Goal: Information Seeking & Learning: Learn about a topic

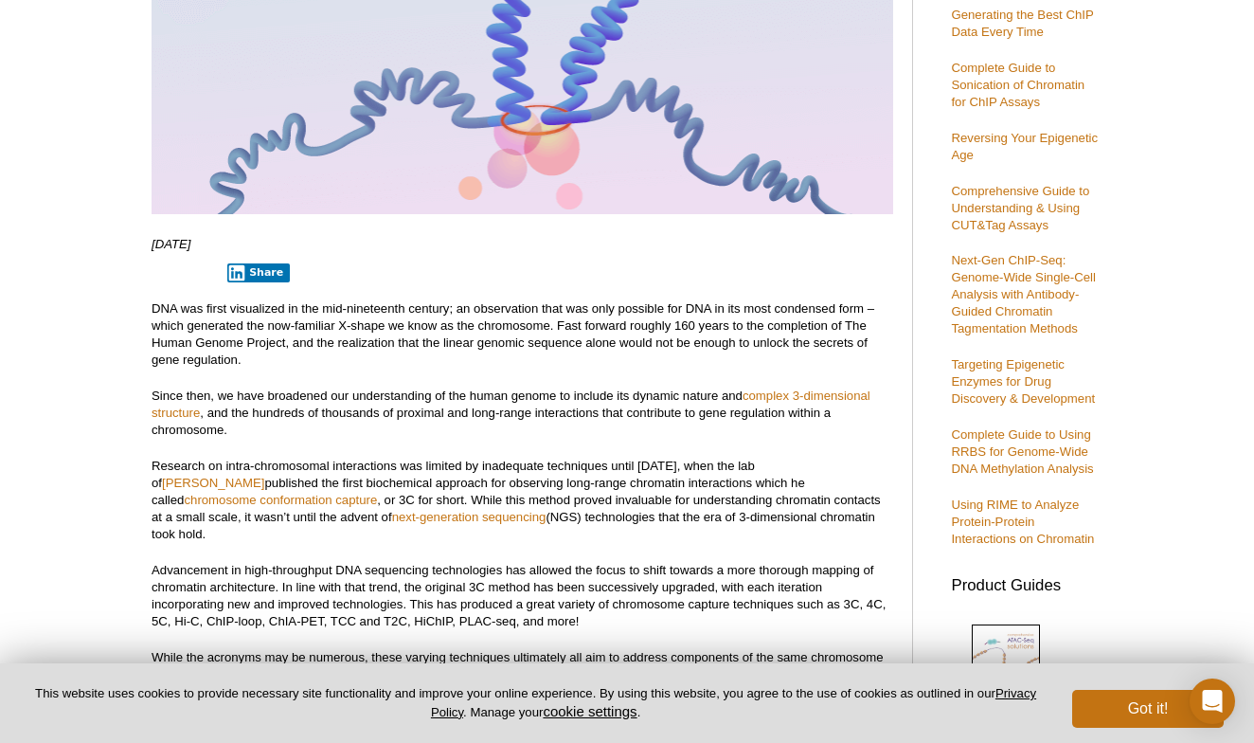
scroll to position [387, 0]
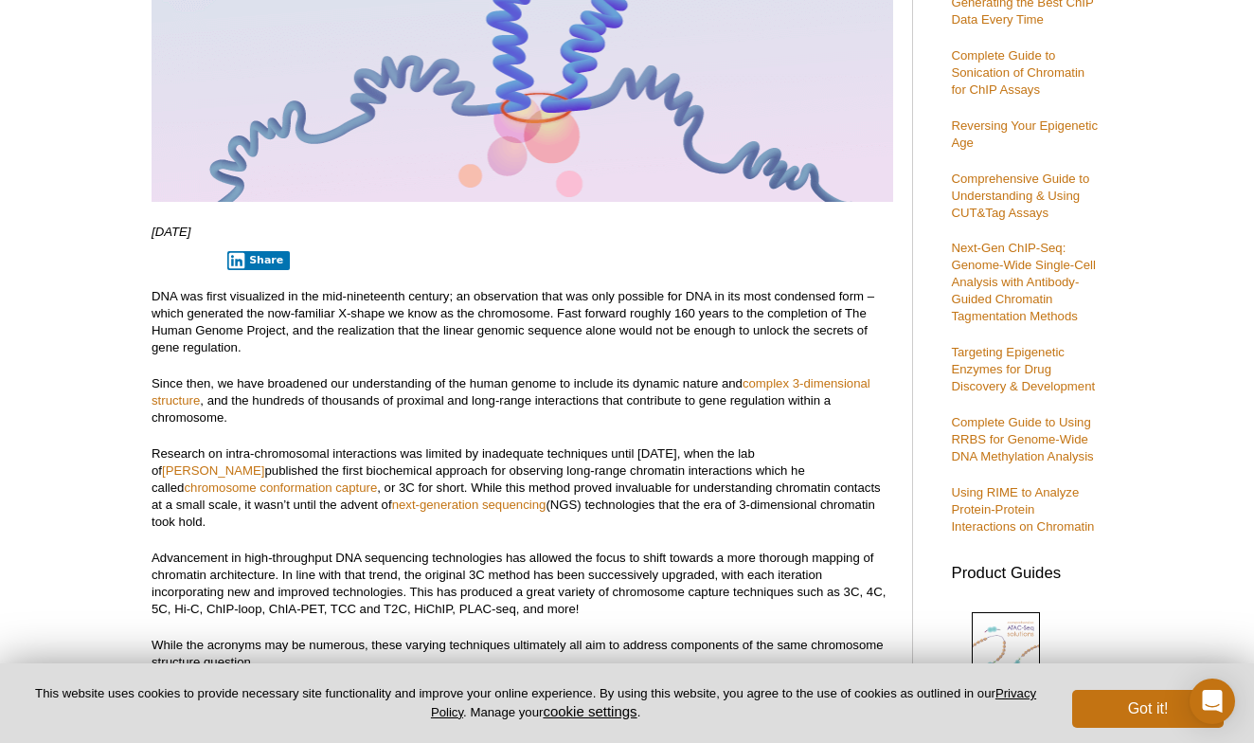
click at [463, 347] on p "DNA was first visualized in the mid-nineteenth century; an observation that was…" at bounding box center [523, 322] width 742 height 68
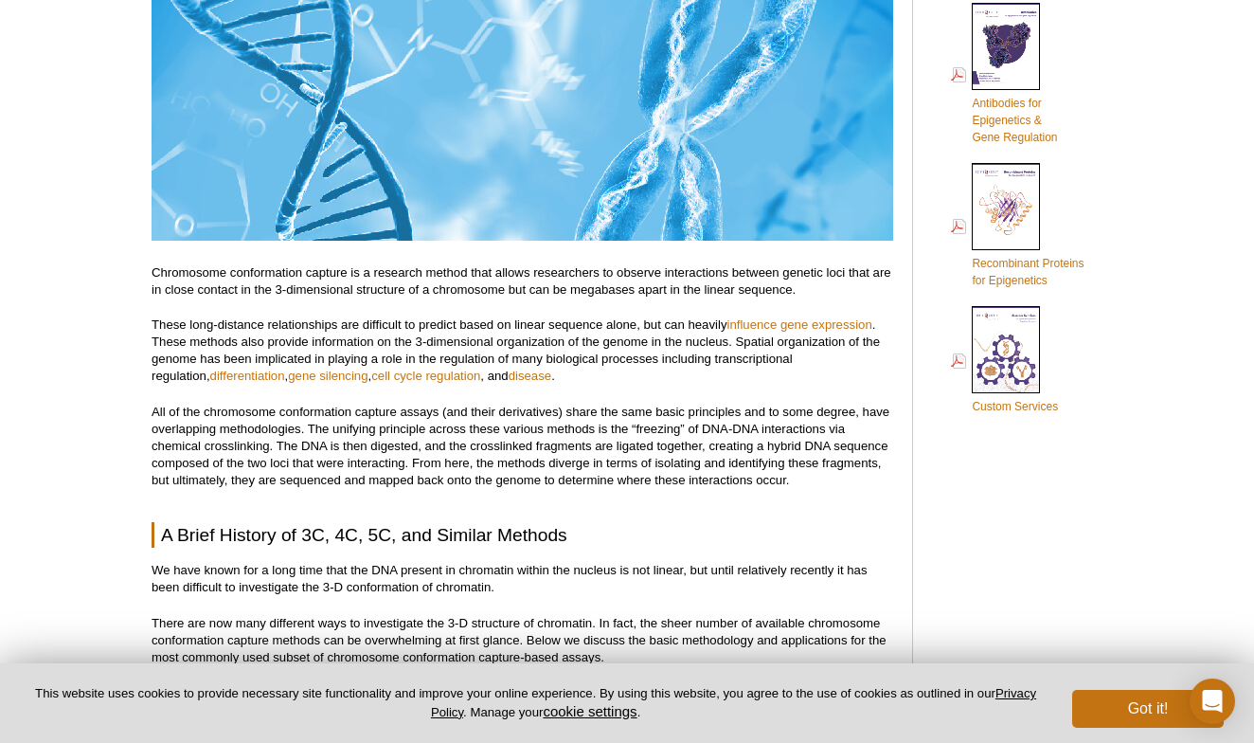
scroll to position [1385, 0]
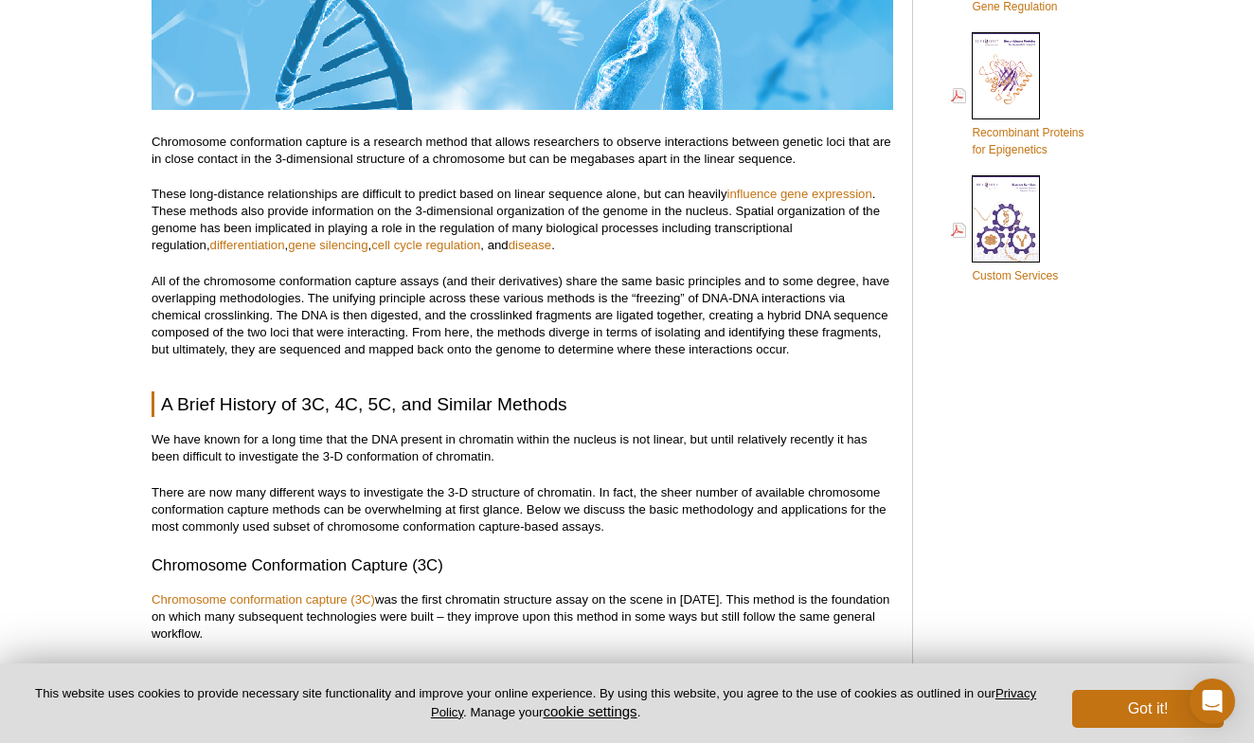
click at [447, 303] on p "All of the chromosome conformation capture assays (and their derivatives) share…" at bounding box center [523, 315] width 742 height 85
click at [514, 150] on p "Chromosome conformation capture is a research method that allows researchers to…" at bounding box center [523, 151] width 742 height 34
click at [496, 135] on p "Chromosome conformation capture is a research method that allows researchers to…" at bounding box center [523, 151] width 742 height 34
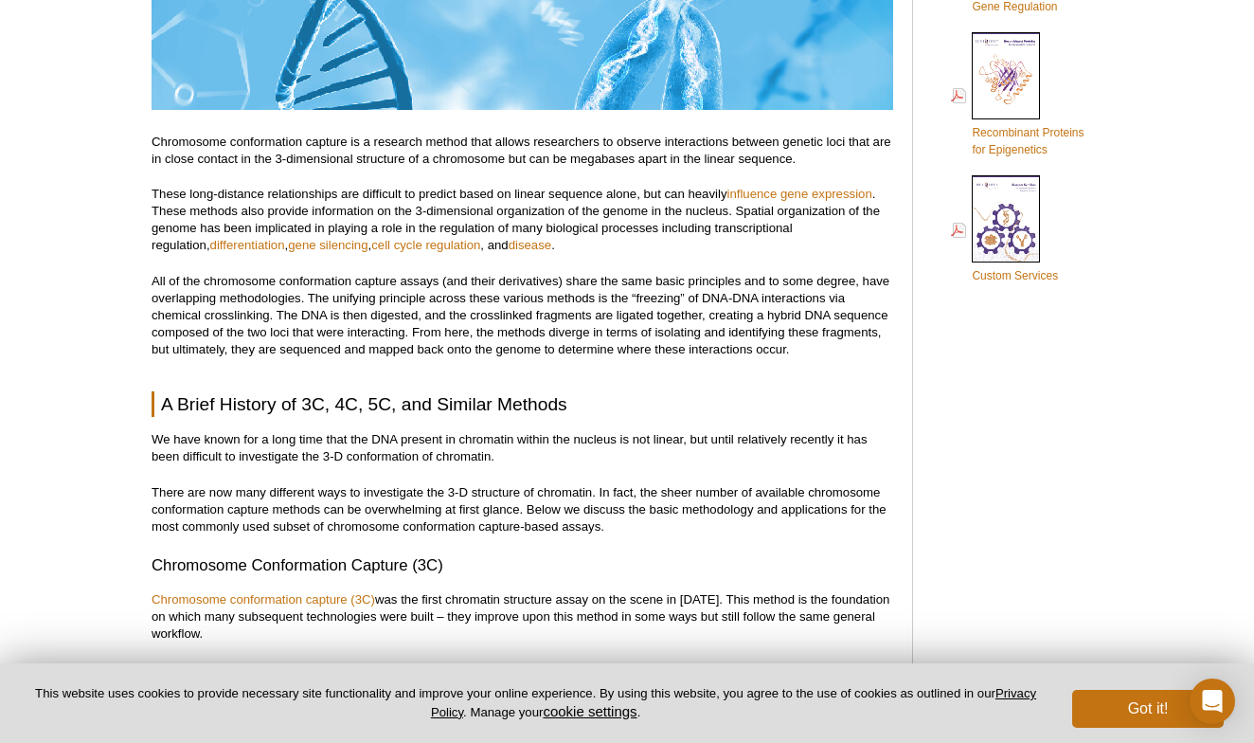
click at [592, 192] on p "These long-distance relationships are difficult to predict based on linear sequ…" at bounding box center [523, 220] width 742 height 68
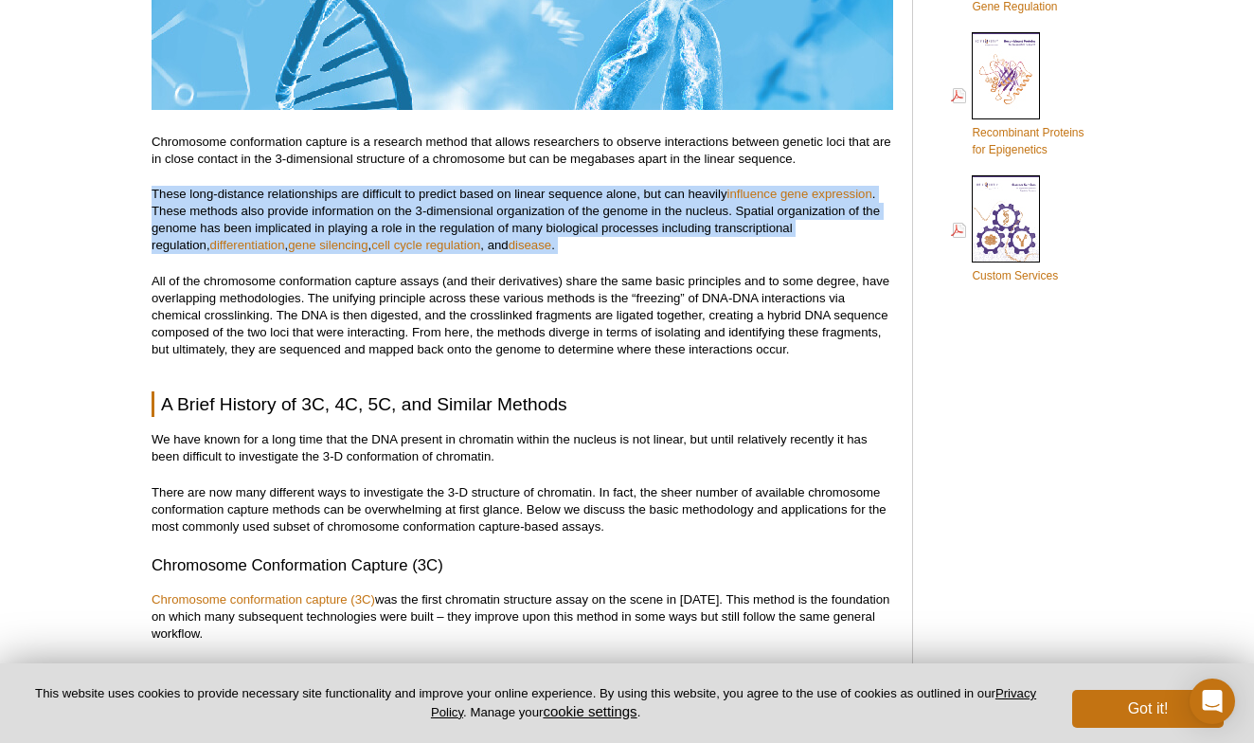
click at [592, 192] on p "These long-distance relationships are difficult to predict based on linear sequ…" at bounding box center [523, 220] width 742 height 68
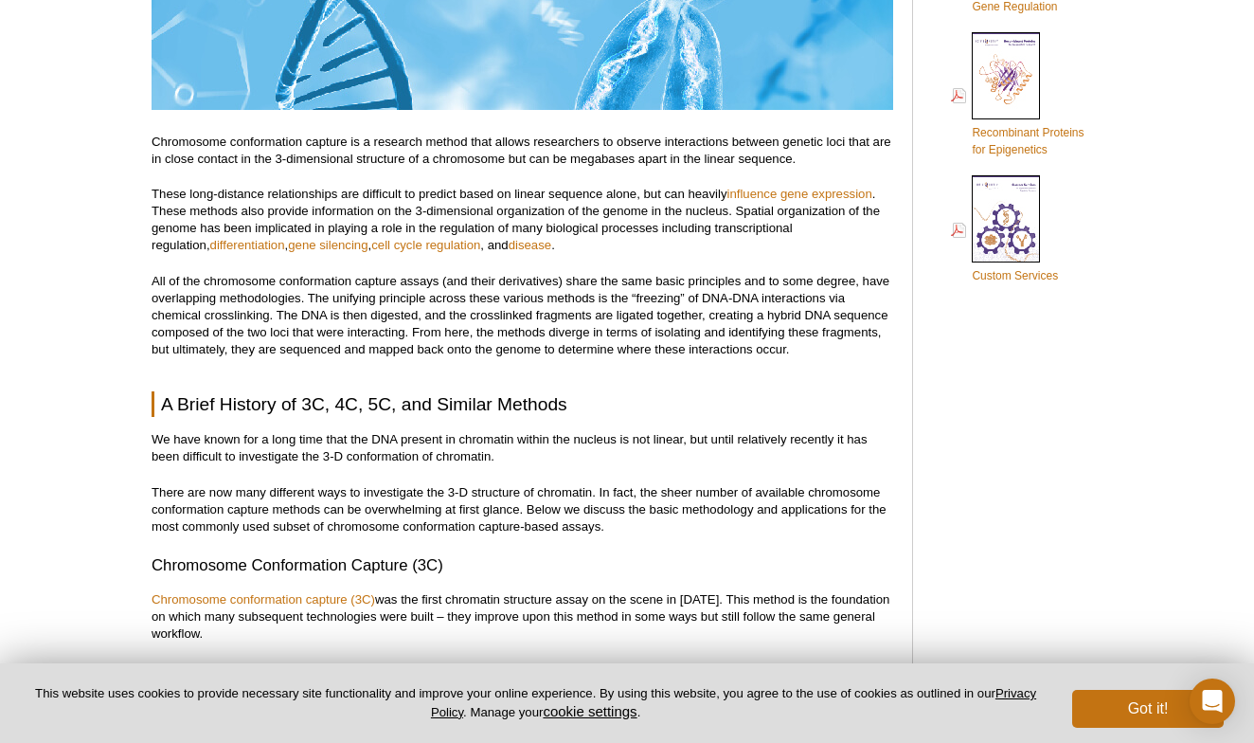
click at [406, 273] on p "All of the chromosome conformation capture assays (and their derivatives) share…" at bounding box center [523, 315] width 742 height 85
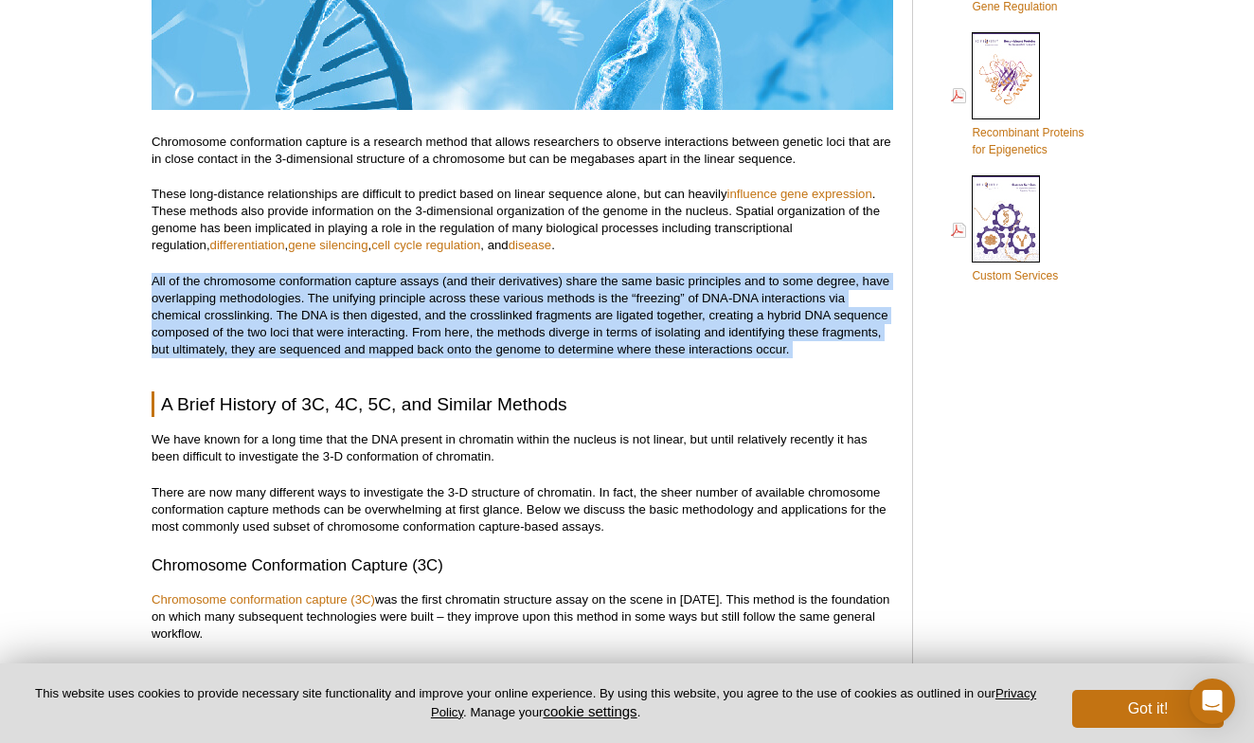
click at [406, 273] on p "All of the chromosome conformation capture assays (and their derivatives) share…" at bounding box center [523, 315] width 742 height 85
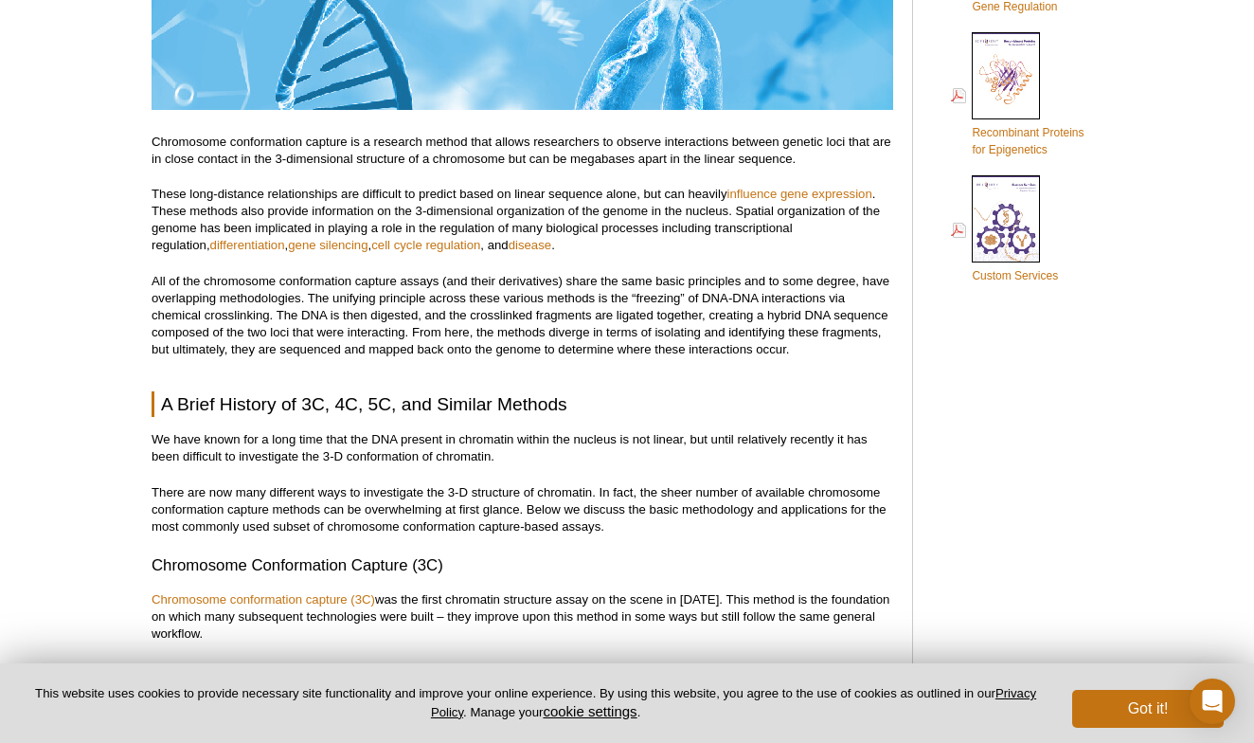
click at [376, 279] on p "All of the chromosome conformation capture assays (and their derivatives) share…" at bounding box center [523, 315] width 742 height 85
drag, startPoint x: 376, startPoint y: 279, endPoint x: 424, endPoint y: 262, distance: 50.0
click at [424, 273] on p "All of the chromosome conformation capture assays (and their derivatives) share…" at bounding box center [523, 315] width 742 height 85
